Goal: Book appointment/travel/reservation

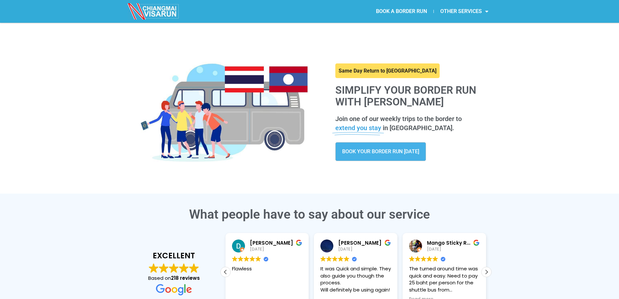
click at [404, 156] on link "BOOK YOUR BORDER RUN [DATE]" at bounding box center [380, 151] width 91 height 19
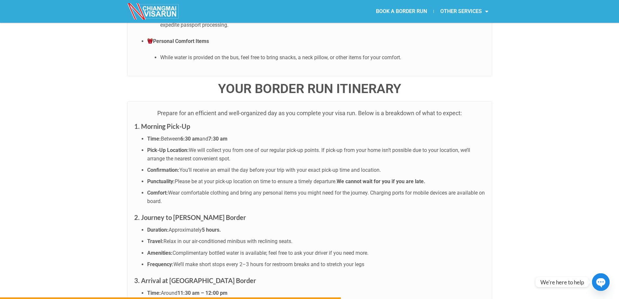
scroll to position [1657, 0]
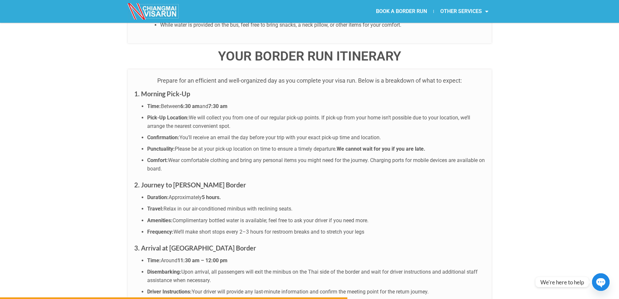
drag, startPoint x: 174, startPoint y: 151, endPoint x: 212, endPoint y: 155, distance: 38.1
click at [212, 181] on strong "2. Journey to [PERSON_NAME] Border" at bounding box center [190, 185] width 112 height 8
copy strong "[PERSON_NAME]"
click at [271, 217] on span "Complimentary bottled water is available; feel free to ask your driver if you n…" at bounding box center [270, 220] width 196 height 6
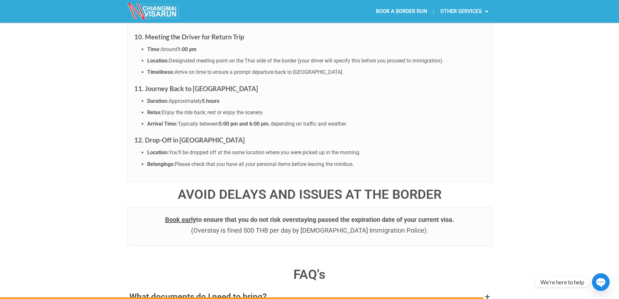
scroll to position [2306, 0]
